Goal: Find specific page/section: Find specific page/section

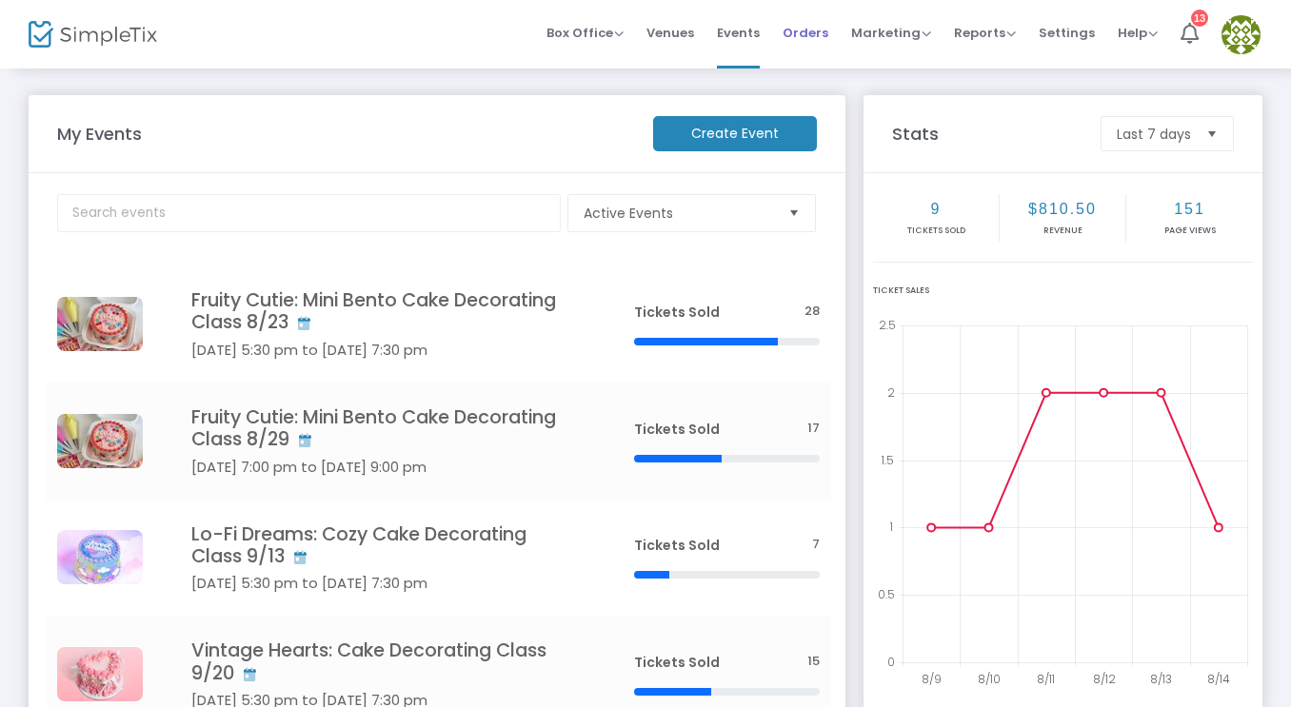
click at [800, 36] on span "Orders" at bounding box center [805, 33] width 46 height 49
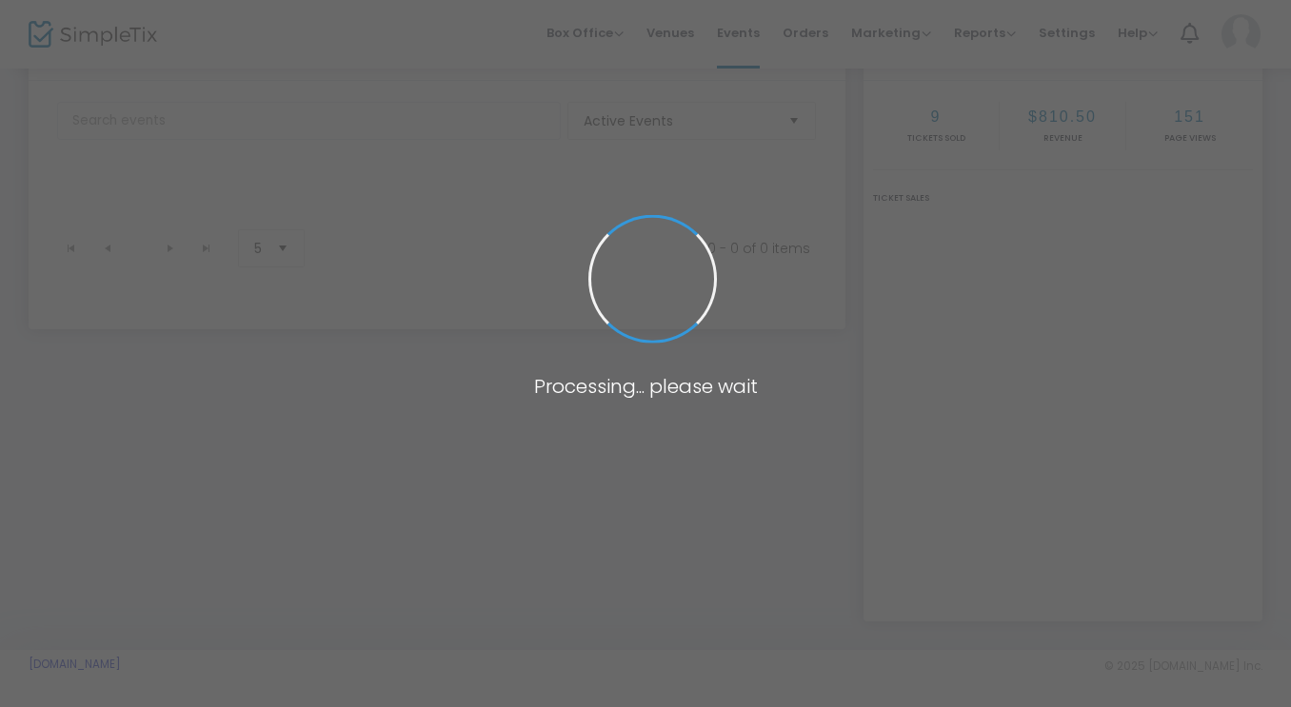
scroll to position [91, 0]
